Goal: Task Accomplishment & Management: Manage account settings

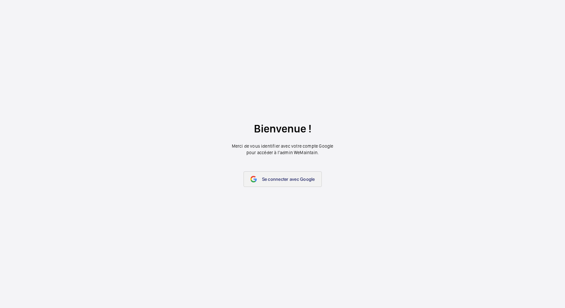
click at [275, 178] on span "Se connecter avec Google" at bounding box center [288, 179] width 53 height 5
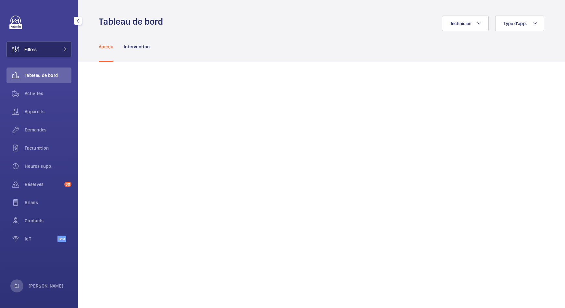
click at [59, 48] on span at bounding box center [63, 49] width 8 height 4
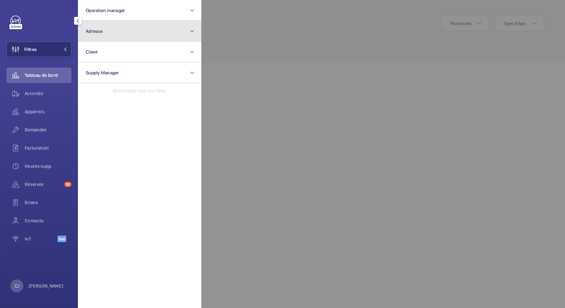
click at [120, 34] on button "Adresse" at bounding box center [139, 31] width 123 height 21
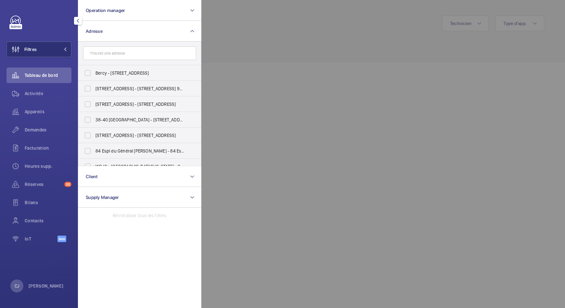
click at [118, 49] on input "text" at bounding box center [139, 53] width 113 height 14
type input "chapelle"
click at [126, 103] on span "39ter Chapelle - 39ter Bd de la Chapelle , PARIS 75010" at bounding box center [139, 104] width 89 height 6
click at [94, 103] on input "39ter Chapelle - 39ter Bd de la Chapelle , PARIS 75010" at bounding box center [87, 104] width 13 height 13
checkbox input "true"
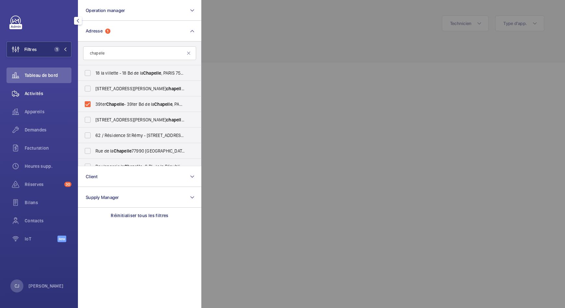
click at [39, 96] on span "Activités" at bounding box center [48, 93] width 47 height 6
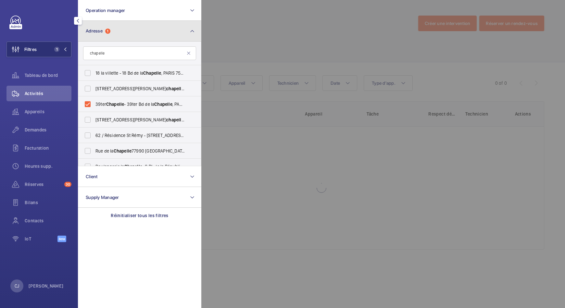
click at [191, 34] on mat-icon at bounding box center [192, 31] width 5 height 8
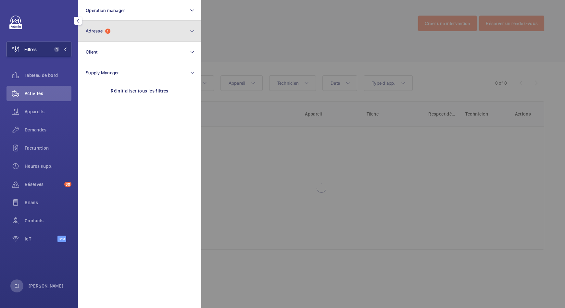
click at [191, 34] on mat-icon at bounding box center [192, 31] width 5 height 8
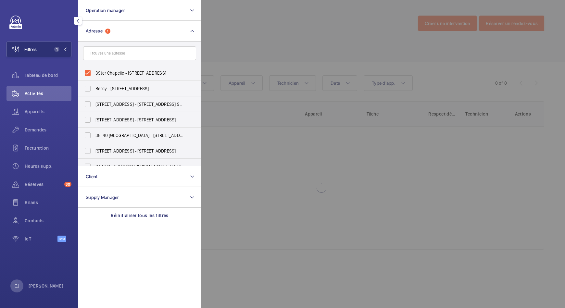
click at [224, 38] on div at bounding box center [483, 154] width 565 height 308
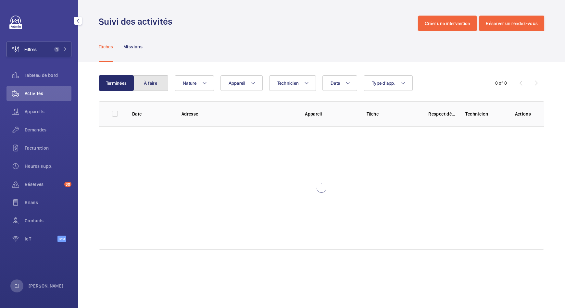
click at [141, 81] on button "À faire" at bounding box center [150, 83] width 35 height 16
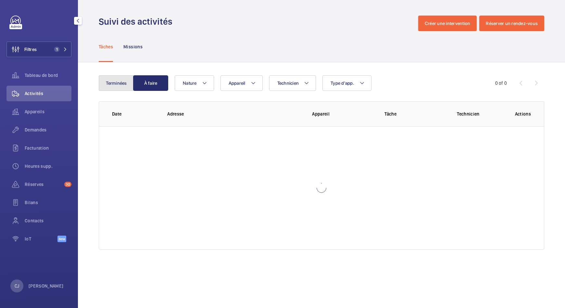
click at [125, 83] on button "Terminées" at bounding box center [116, 83] width 35 height 16
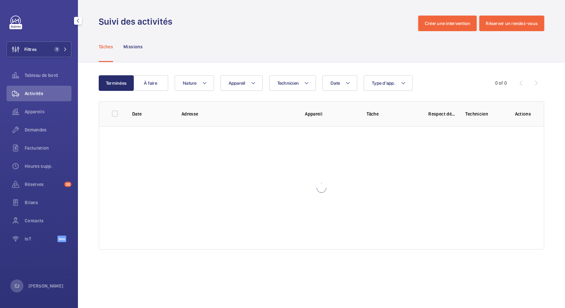
click at [39, 95] on span "Activités" at bounding box center [48, 93] width 47 height 6
click at [33, 106] on div "Appareils" at bounding box center [38, 112] width 65 height 16
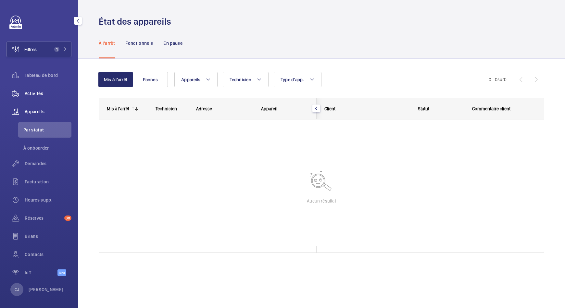
click at [37, 92] on span "Activités" at bounding box center [48, 93] width 47 height 6
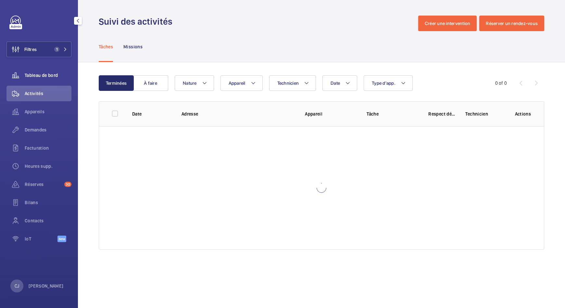
click at [46, 71] on div "Tableau de bord" at bounding box center [38, 76] width 65 height 16
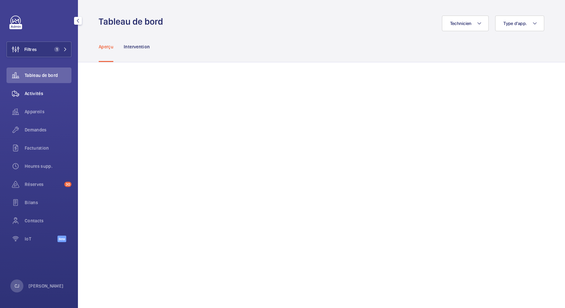
click at [38, 95] on span "Activités" at bounding box center [48, 93] width 47 height 6
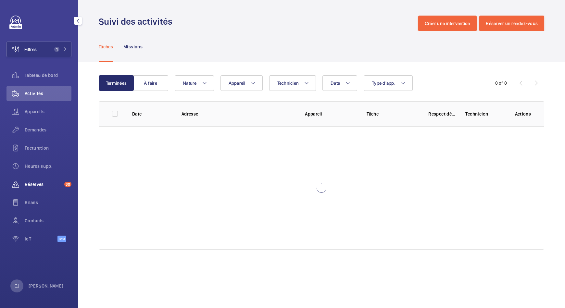
click at [37, 181] on div "Réserves 30" at bounding box center [38, 185] width 65 height 16
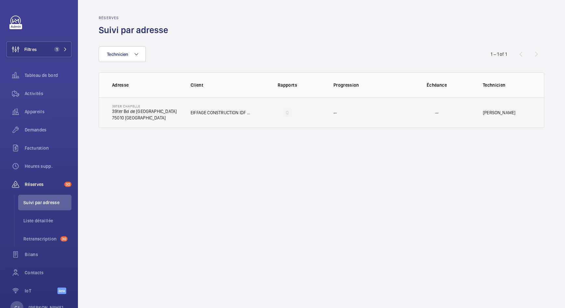
click at [174, 110] on td "39ter Chapelle 39ter Bd de la Chapelle 75010 PARIS" at bounding box center [139, 112] width 81 height 31
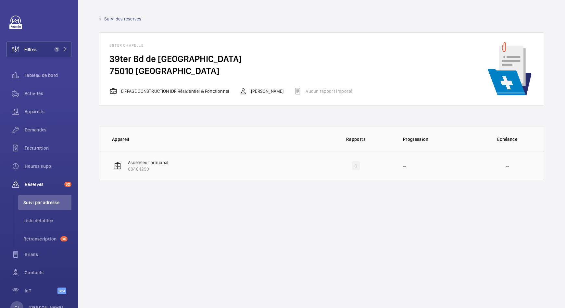
click at [148, 165] on p "Ascenseur principal" at bounding box center [148, 162] width 40 height 6
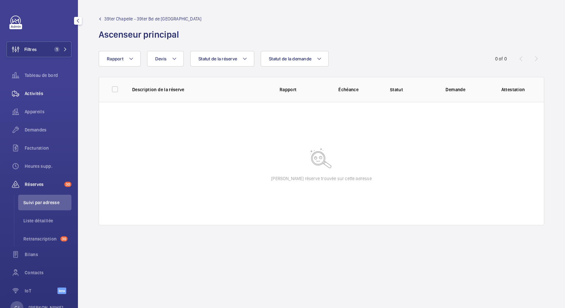
click at [39, 94] on span "Activités" at bounding box center [48, 93] width 47 height 6
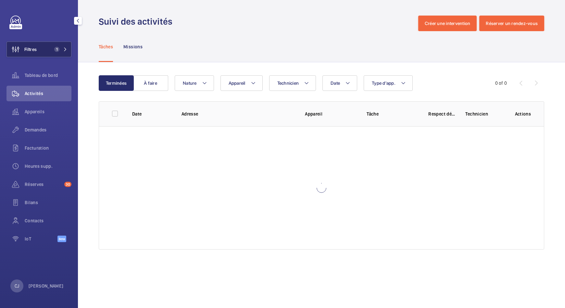
click at [63, 49] on mat-icon at bounding box center [65, 49] width 4 height 4
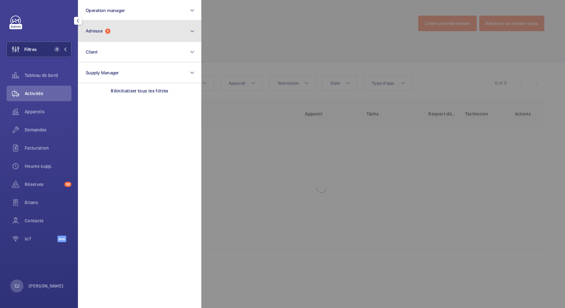
click at [120, 31] on button "Adresse 1" at bounding box center [139, 31] width 123 height 21
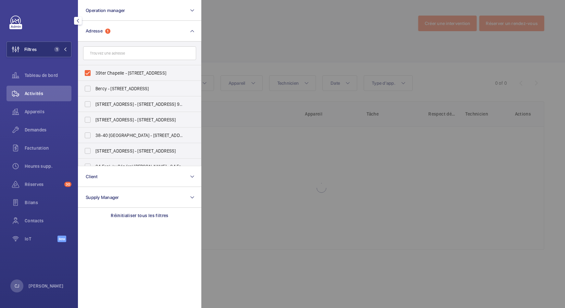
click at [133, 54] on input "text" at bounding box center [139, 53] width 113 height 14
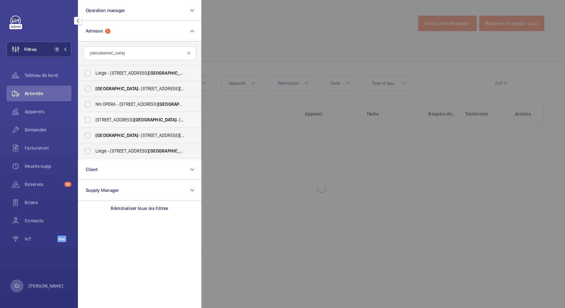
type input "[GEOGRAPHIC_DATA]"
click at [104, 118] on span "[STREET_ADDRESS][GEOGRAPHIC_DATA][STREET_ADDRESS]" at bounding box center [139, 120] width 89 height 6
click at [94, 118] on input "[STREET_ADDRESS][GEOGRAPHIC_DATA][STREET_ADDRESS]" at bounding box center [87, 119] width 13 height 13
checkbox input "true"
click at [249, 140] on div at bounding box center [483, 154] width 565 height 308
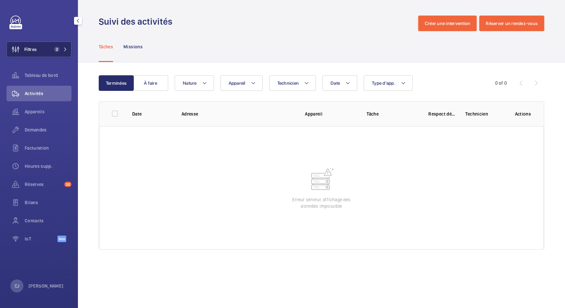
click at [45, 52] on button "Filtres 2" at bounding box center [38, 50] width 65 height 16
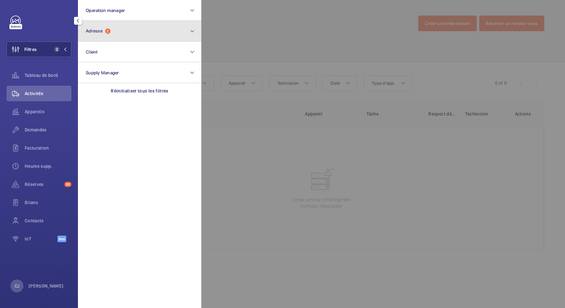
click at [114, 32] on button "Adresse 2" at bounding box center [139, 31] width 123 height 21
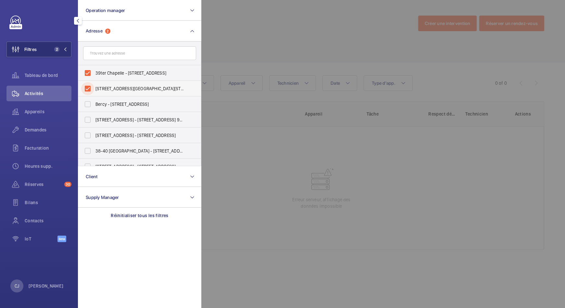
click at [91, 88] on input "6 Rue de Liège - 6 Rue de Liège, 75009 PARIS, PARIS 75009" at bounding box center [87, 88] width 13 height 13
checkbox input "false"
click at [30, 95] on span "Activités" at bounding box center [48, 93] width 47 height 6
click at [241, 38] on div at bounding box center [483, 154] width 565 height 308
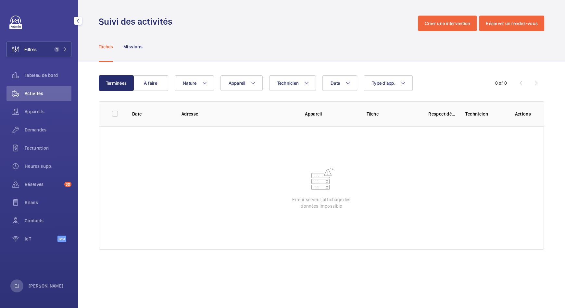
click at [30, 93] on span "Activités" at bounding box center [48, 93] width 47 height 6
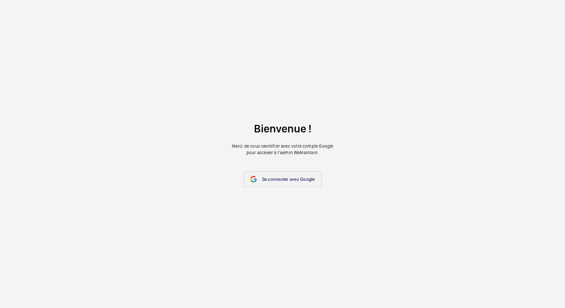
click at [291, 182] on link "Se connecter avec Google" at bounding box center [283, 179] width 78 height 16
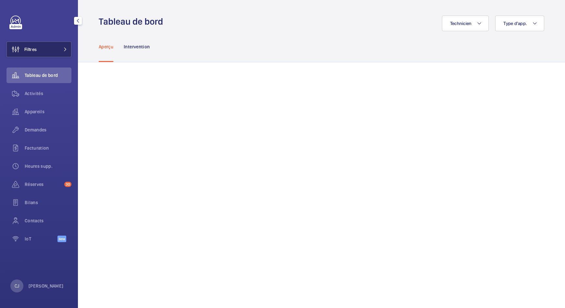
click at [67, 49] on button "Filtres" at bounding box center [38, 50] width 65 height 16
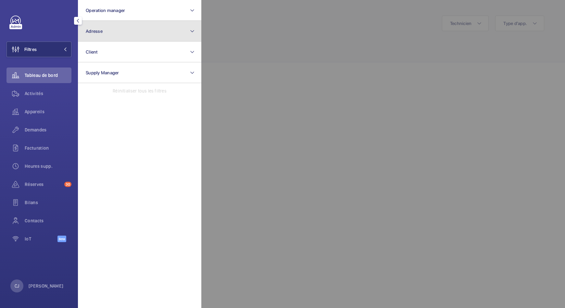
click at [104, 33] on button "Adresse" at bounding box center [139, 31] width 123 height 21
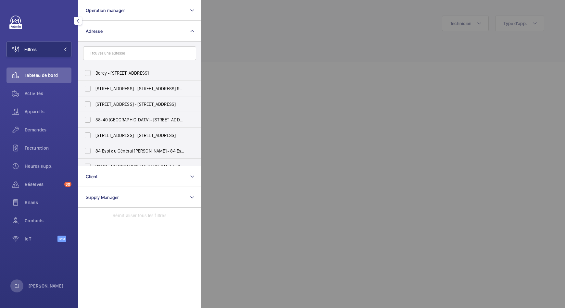
click at [109, 55] on input "text" at bounding box center [139, 53] width 113 height 14
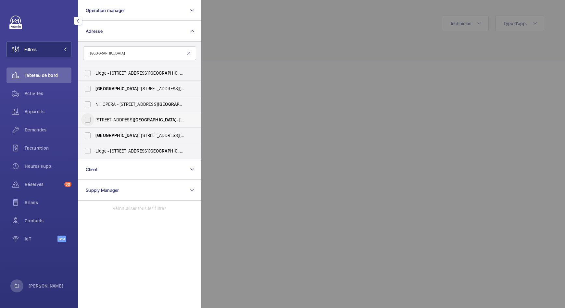
type input "[GEOGRAPHIC_DATA]"
click at [89, 120] on input "[STREET_ADDRESS][GEOGRAPHIC_DATA][STREET_ADDRESS]" at bounding box center [87, 119] width 13 height 13
checkbox input "true"
click at [29, 90] on span "Activités" at bounding box center [48, 93] width 47 height 6
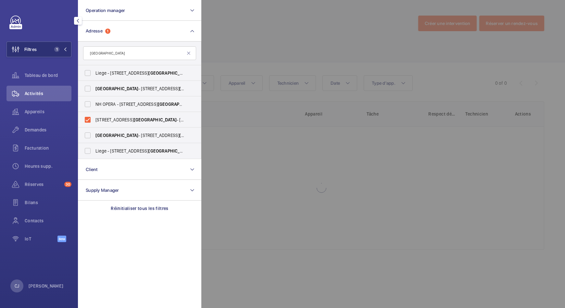
click at [251, 27] on div at bounding box center [483, 154] width 565 height 308
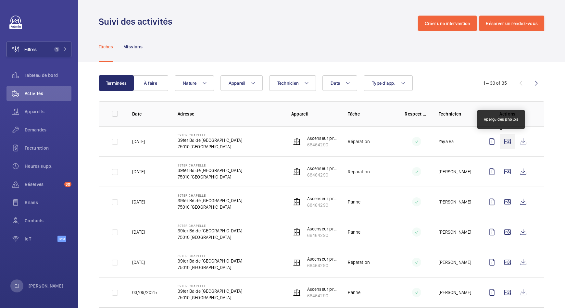
click at [500, 145] on wm-front-icon-button at bounding box center [508, 142] width 16 height 16
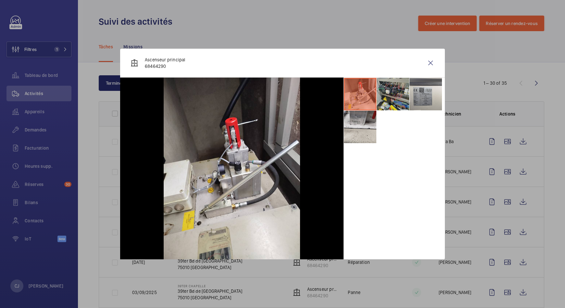
click at [399, 91] on li at bounding box center [393, 94] width 32 height 32
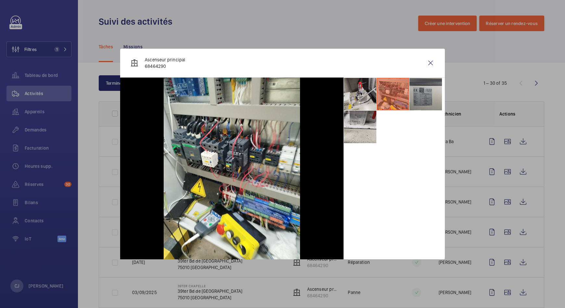
click at [430, 93] on li at bounding box center [426, 94] width 32 height 32
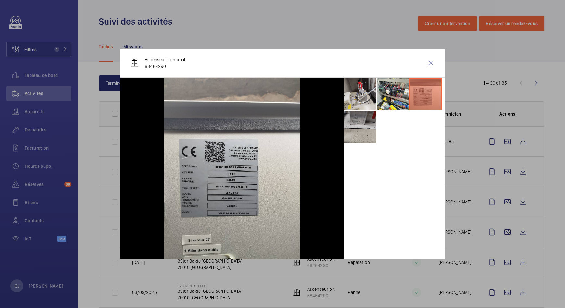
click at [365, 128] on li at bounding box center [360, 127] width 32 height 32
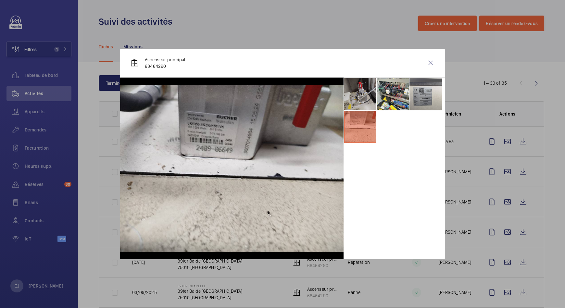
click at [360, 99] on li at bounding box center [360, 94] width 32 height 32
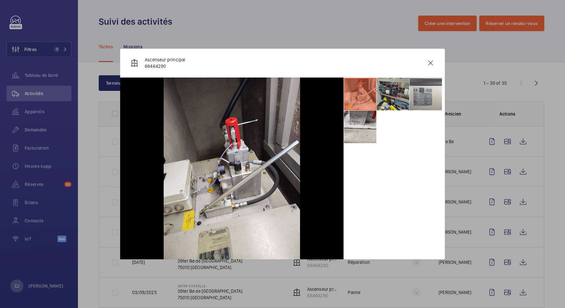
click at [394, 100] on li at bounding box center [393, 94] width 32 height 32
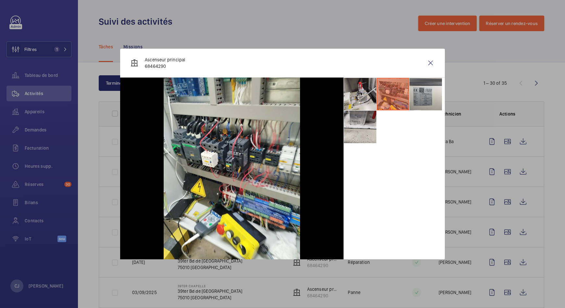
click at [514, 139] on div at bounding box center [282, 154] width 565 height 308
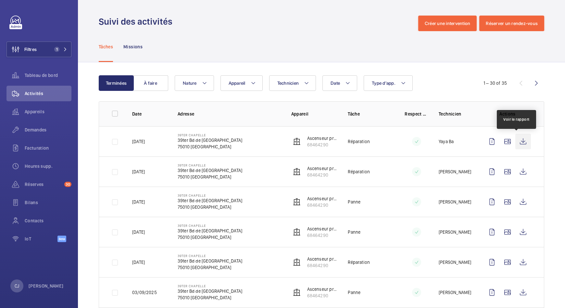
click at [517, 139] on wm-front-icon-button at bounding box center [523, 142] width 16 height 16
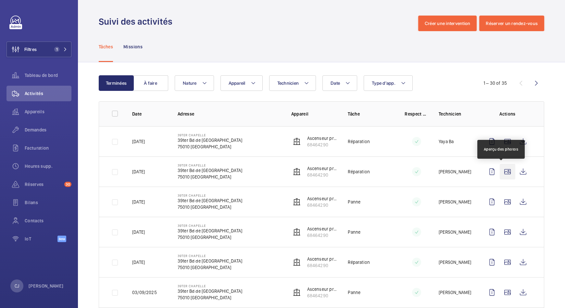
click at [503, 170] on wm-front-icon-button at bounding box center [508, 172] width 16 height 16
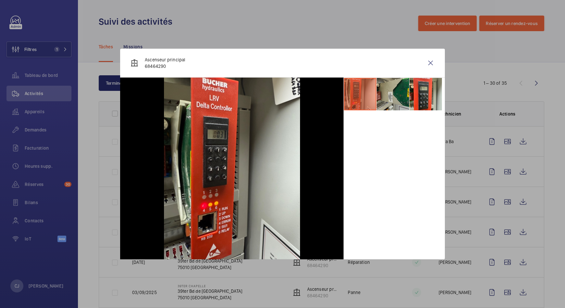
click at [401, 89] on li at bounding box center [393, 94] width 32 height 32
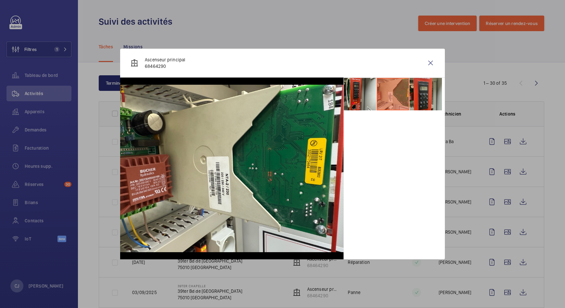
click at [417, 89] on li at bounding box center [426, 94] width 32 height 32
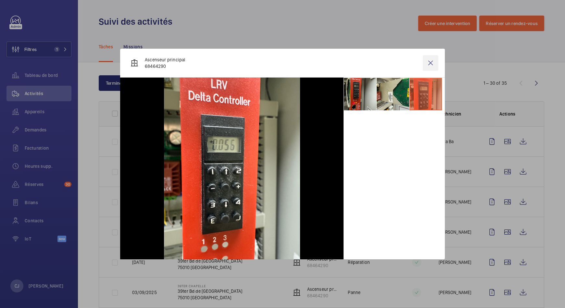
click at [429, 63] on wm-front-icon-button at bounding box center [431, 63] width 16 height 16
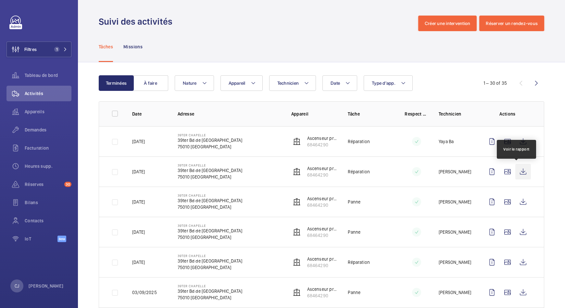
click at [515, 169] on wm-front-icon-button at bounding box center [523, 172] width 16 height 16
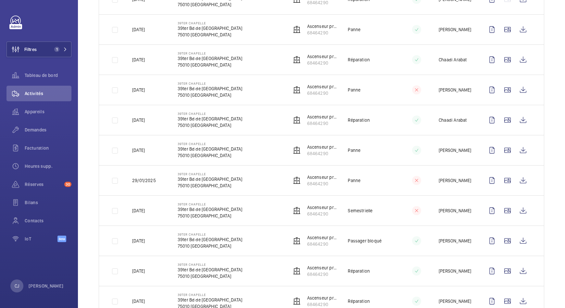
scroll to position [568, 0]
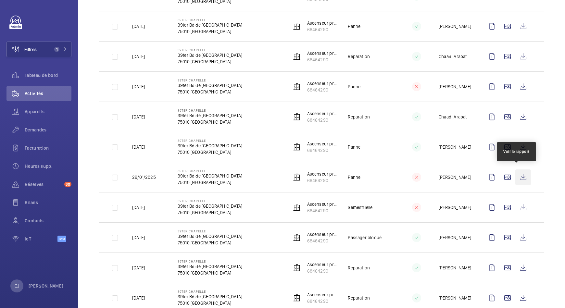
click at [517, 172] on wm-front-icon-button at bounding box center [523, 178] width 16 height 16
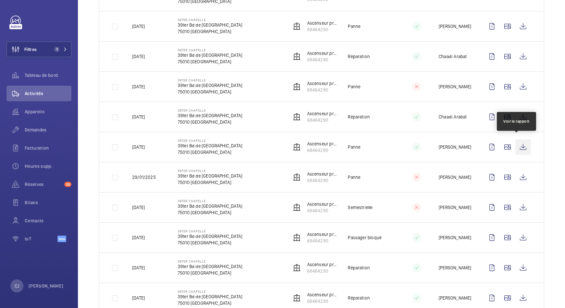
click at [515, 144] on wm-front-icon-button at bounding box center [523, 147] width 16 height 16
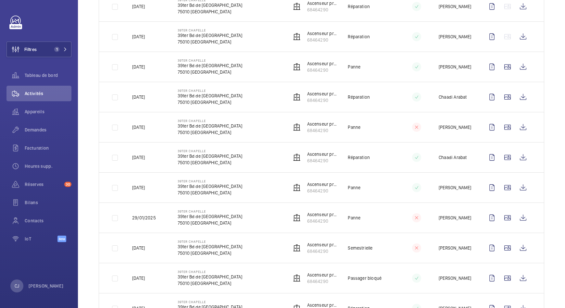
scroll to position [527, 0]
click at [516, 153] on wm-front-icon-button at bounding box center [523, 158] width 16 height 16
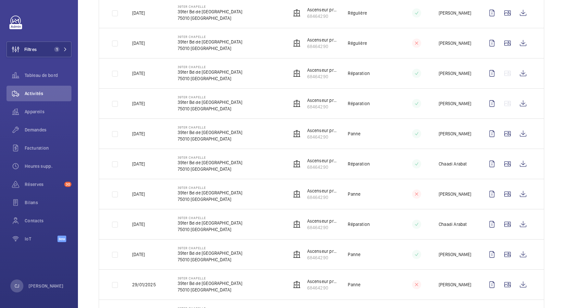
scroll to position [447, 0]
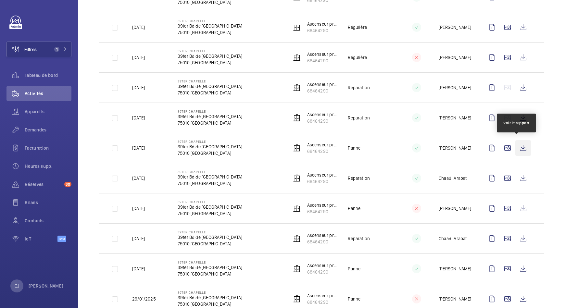
click at [517, 147] on wm-front-icon-button at bounding box center [523, 148] width 16 height 16
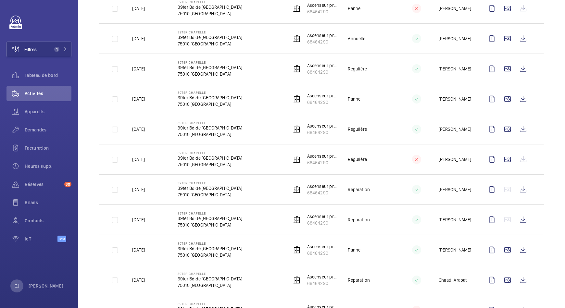
scroll to position [324, 0]
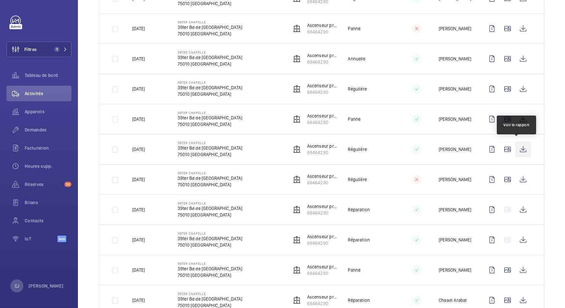
click at [517, 149] on wm-front-icon-button at bounding box center [523, 150] width 16 height 16
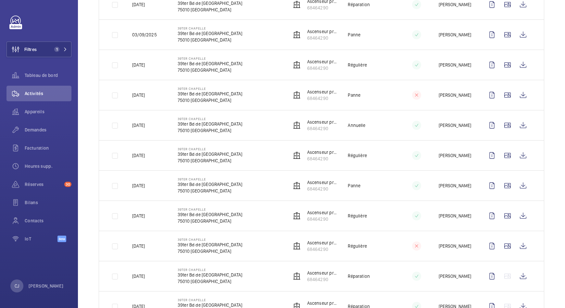
scroll to position [244, 0]
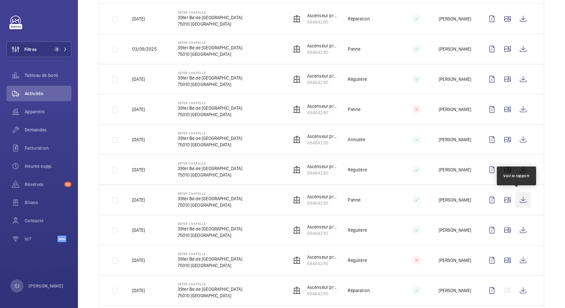
click at [521, 196] on wm-front-icon-button at bounding box center [523, 200] width 16 height 16
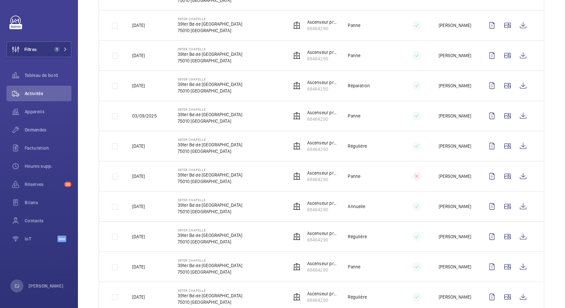
scroll to position [162, 0]
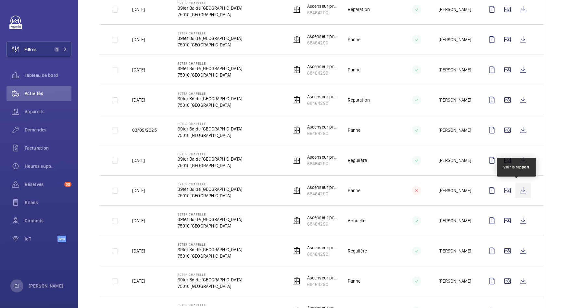
click at [516, 189] on wm-front-icon-button at bounding box center [523, 191] width 16 height 16
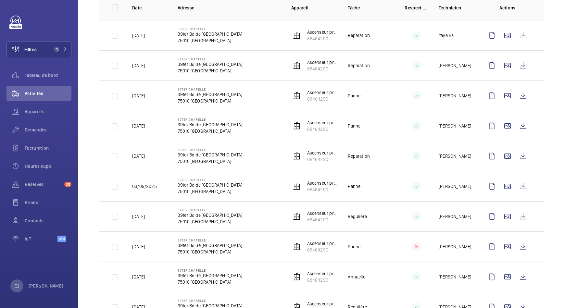
scroll to position [81, 0]
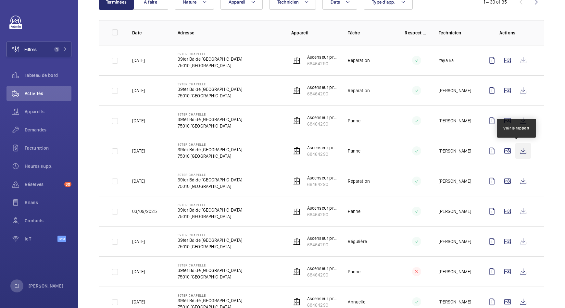
click at [519, 148] on wm-front-icon-button at bounding box center [523, 151] width 16 height 16
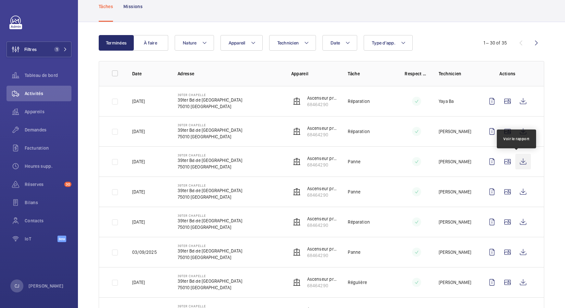
click at [517, 166] on wm-front-icon-button at bounding box center [523, 162] width 16 height 16
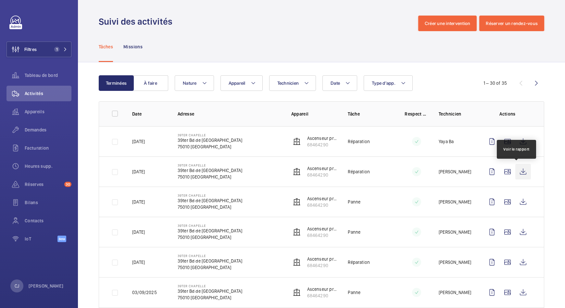
click at [518, 170] on wm-front-icon-button at bounding box center [523, 172] width 16 height 16
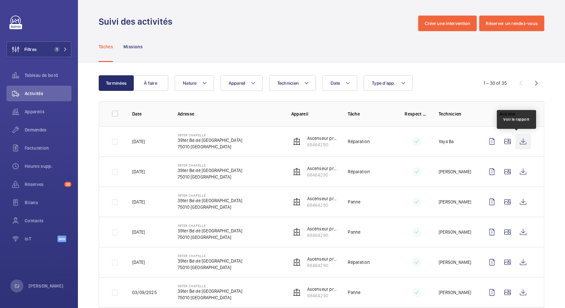
click at [519, 142] on wm-front-icon-button at bounding box center [523, 142] width 16 height 16
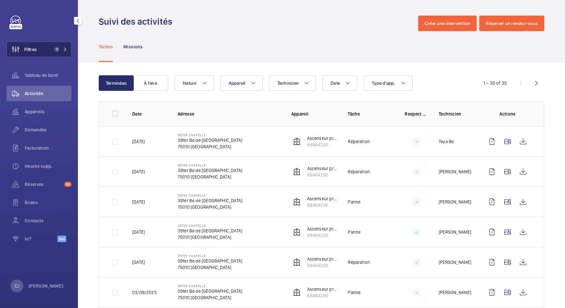
click at [32, 54] on span "Filtres" at bounding box center [22, 50] width 30 height 16
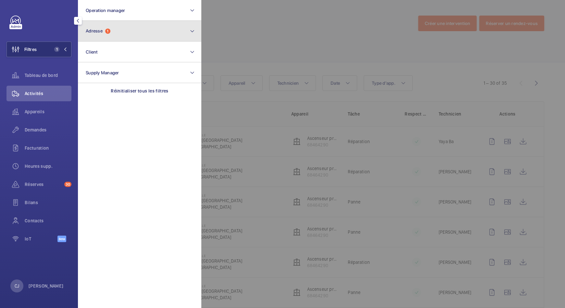
click at [143, 34] on button "Adresse 1" at bounding box center [139, 31] width 123 height 21
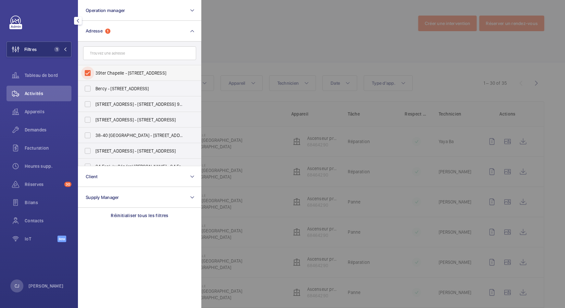
click at [89, 71] on input "39ter Chapelle - [STREET_ADDRESS]" at bounding box center [87, 73] width 13 height 13
checkbox input "false"
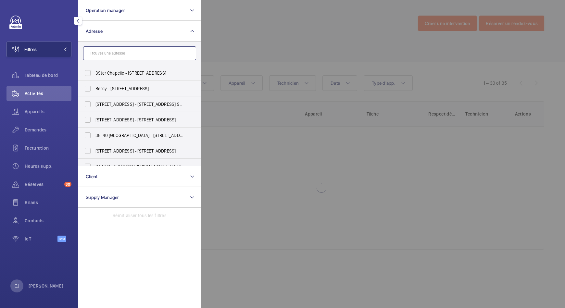
click at [108, 51] on input "text" at bounding box center [139, 53] width 113 height 14
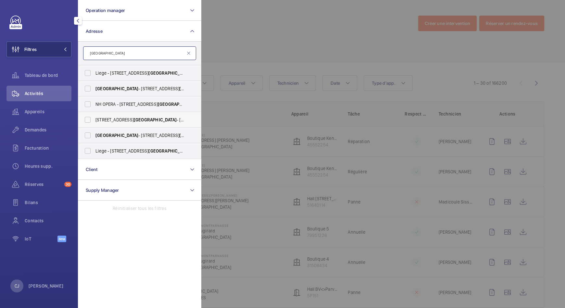
type input "[GEOGRAPHIC_DATA]"
click at [134, 118] on span "[GEOGRAPHIC_DATA]" at bounding box center [155, 119] width 43 height 5
click at [94, 118] on input "[STREET_ADDRESS][GEOGRAPHIC_DATA][STREET_ADDRESS]" at bounding box center [87, 119] width 13 height 13
checkbox input "true"
click at [321, 38] on div at bounding box center [483, 154] width 565 height 308
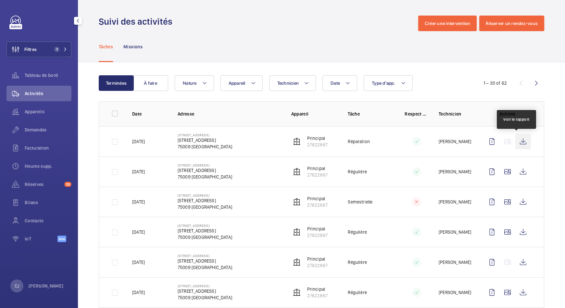
click at [517, 141] on wm-front-icon-button at bounding box center [523, 142] width 16 height 16
